Goal: Task Accomplishment & Management: Manage account settings

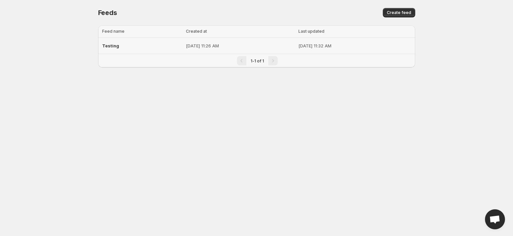
click at [230, 48] on p "[DATE] 11:26 AM" at bounding box center [240, 45] width 108 height 7
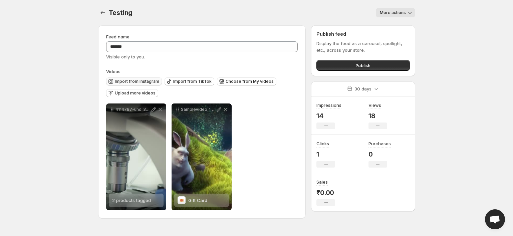
click at [145, 83] on span "Import from Instagram" at bounding box center [137, 81] width 44 height 5
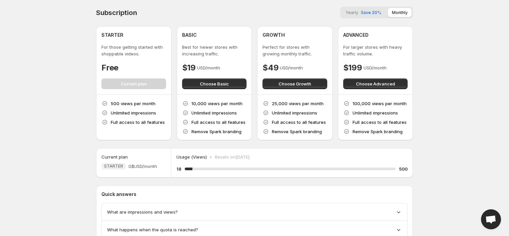
scroll to position [45, 0]
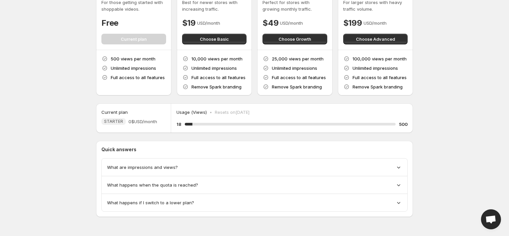
click at [195, 190] on div "What happens when the quota is reached?" at bounding box center [255, 185] width 306 height 18
click at [399, 185] on icon at bounding box center [398, 185] width 3 height 2
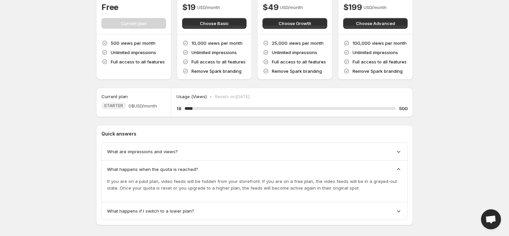
scroll to position [68, 0]
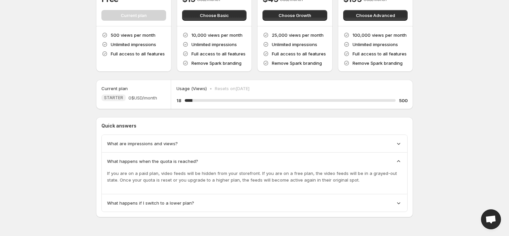
click at [401, 202] on icon at bounding box center [398, 203] width 7 height 7
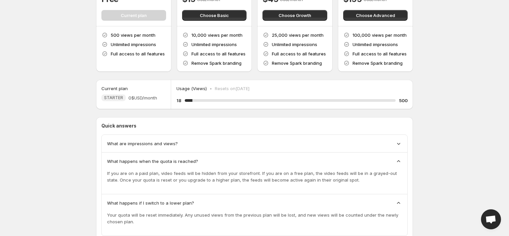
click at [384, 142] on div "What are impressions and views?" at bounding box center [254, 143] width 295 height 7
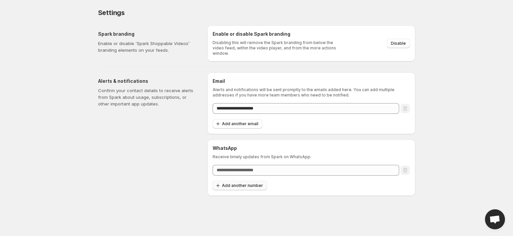
click at [248, 184] on span "Add another number" at bounding box center [242, 185] width 41 height 5
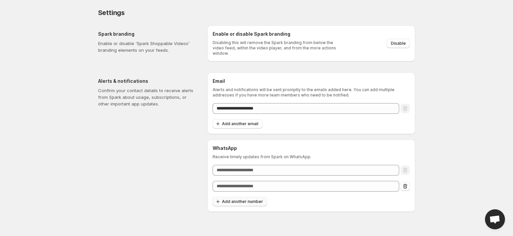
click at [250, 199] on span "Add another number" at bounding box center [242, 201] width 41 height 5
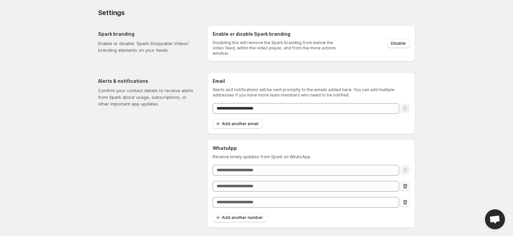
click at [409, 182] on button "Remove number" at bounding box center [404, 186] width 9 height 9
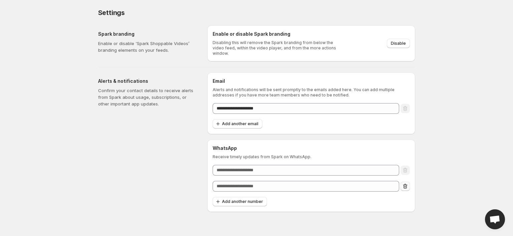
click at [409, 182] on button "Remove number" at bounding box center [404, 186] width 9 height 9
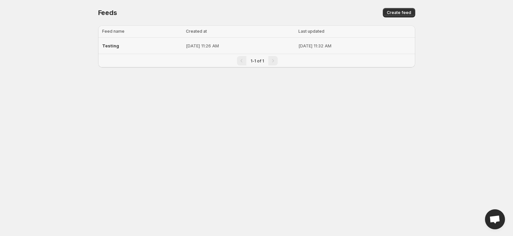
click at [231, 51] on td "[DATE] 11:26 AM" at bounding box center [240, 46] width 112 height 16
